Goal: Find specific page/section: Find specific page/section

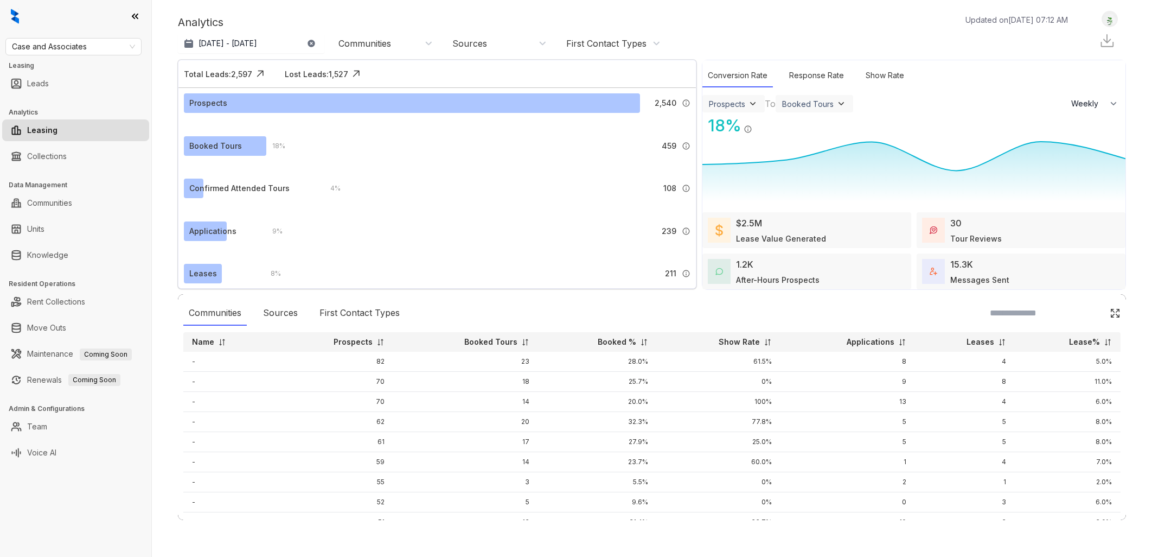
select select "******"
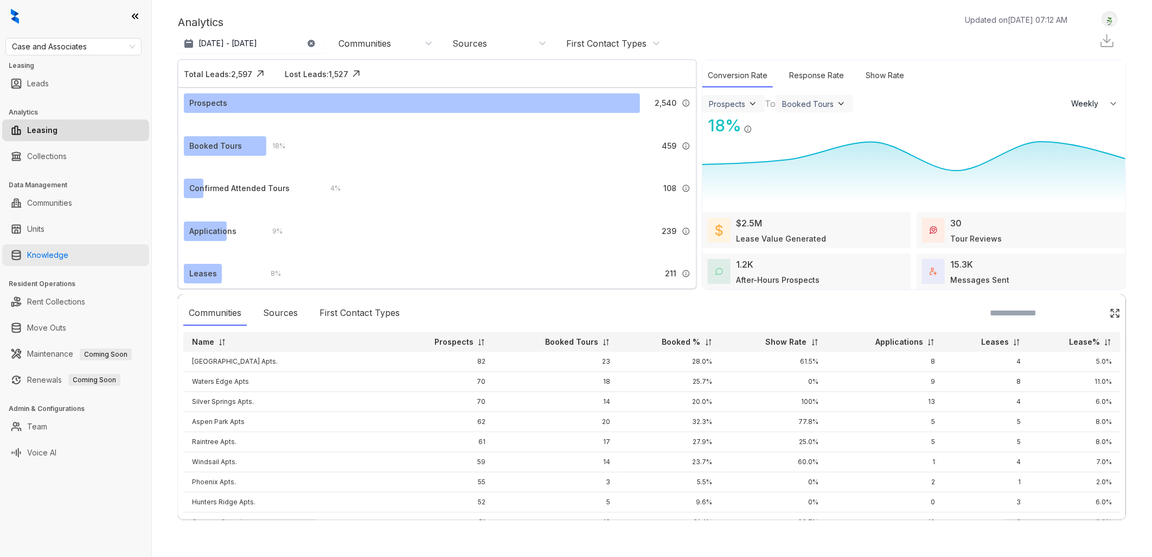
click at [68, 257] on link "Knowledge" at bounding box center [47, 255] width 41 height 22
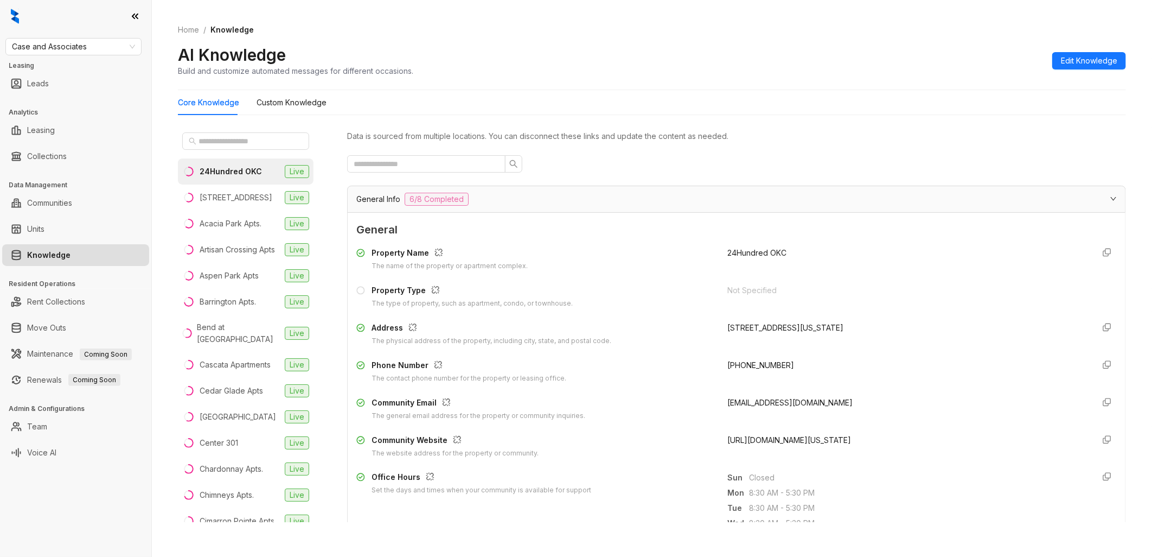
click at [839, 443] on span "[URL][DOMAIN_NAME][US_STATE]" at bounding box center [790, 439] width 124 height 9
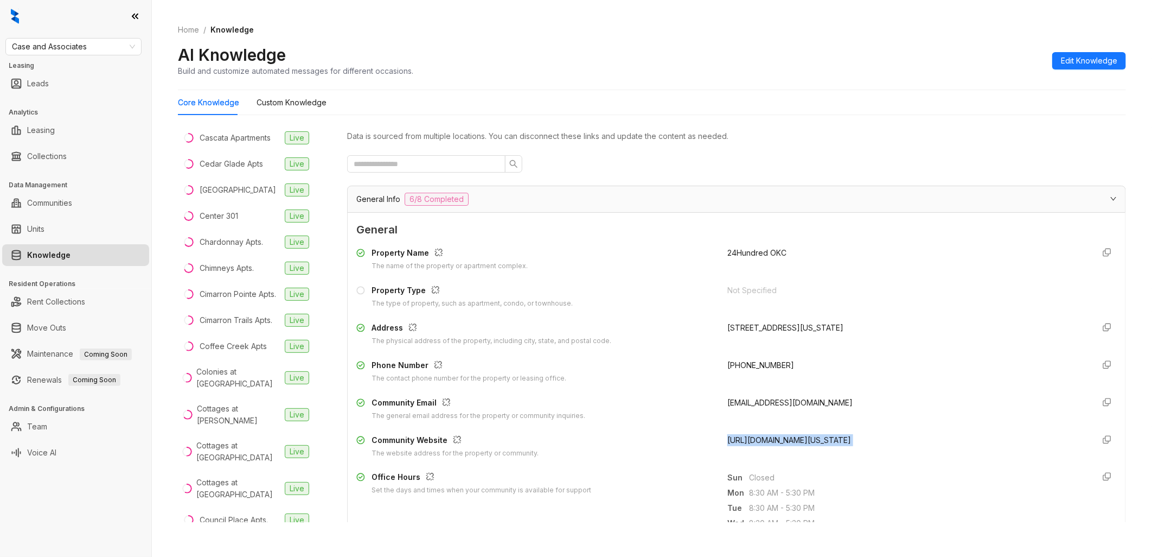
scroll to position [241, 0]
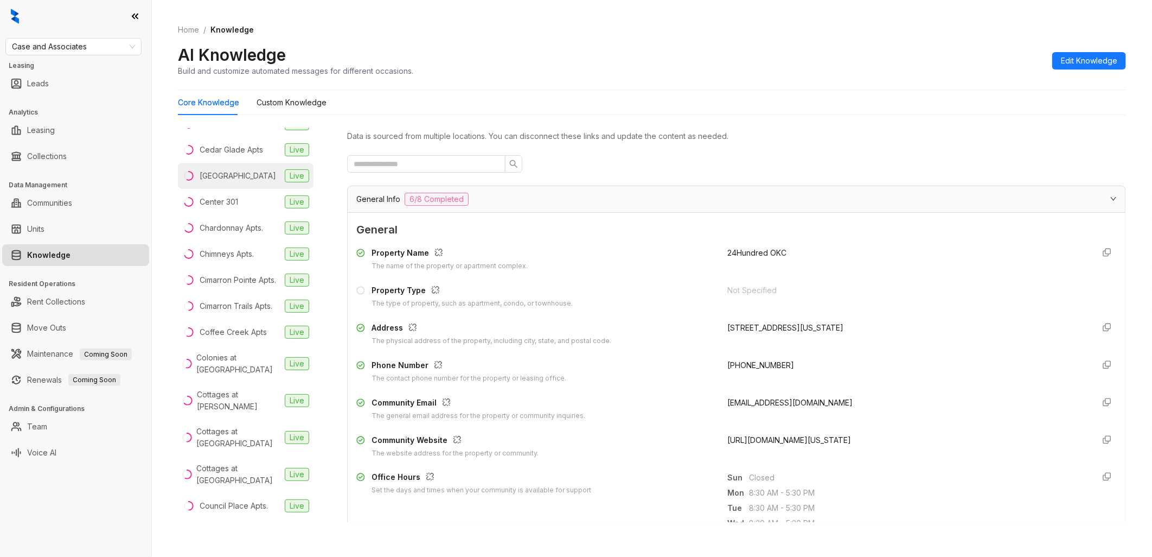
drag, startPoint x: 247, startPoint y: 187, endPoint x: 200, endPoint y: 182, distance: 47.5
click at [200, 182] on div "[GEOGRAPHIC_DATA]" at bounding box center [238, 176] width 77 height 12
click at [808, 437] on span "[URL][DOMAIN_NAME]" at bounding box center [768, 439] width 80 height 9
